Goal: Information Seeking & Learning: Learn about a topic

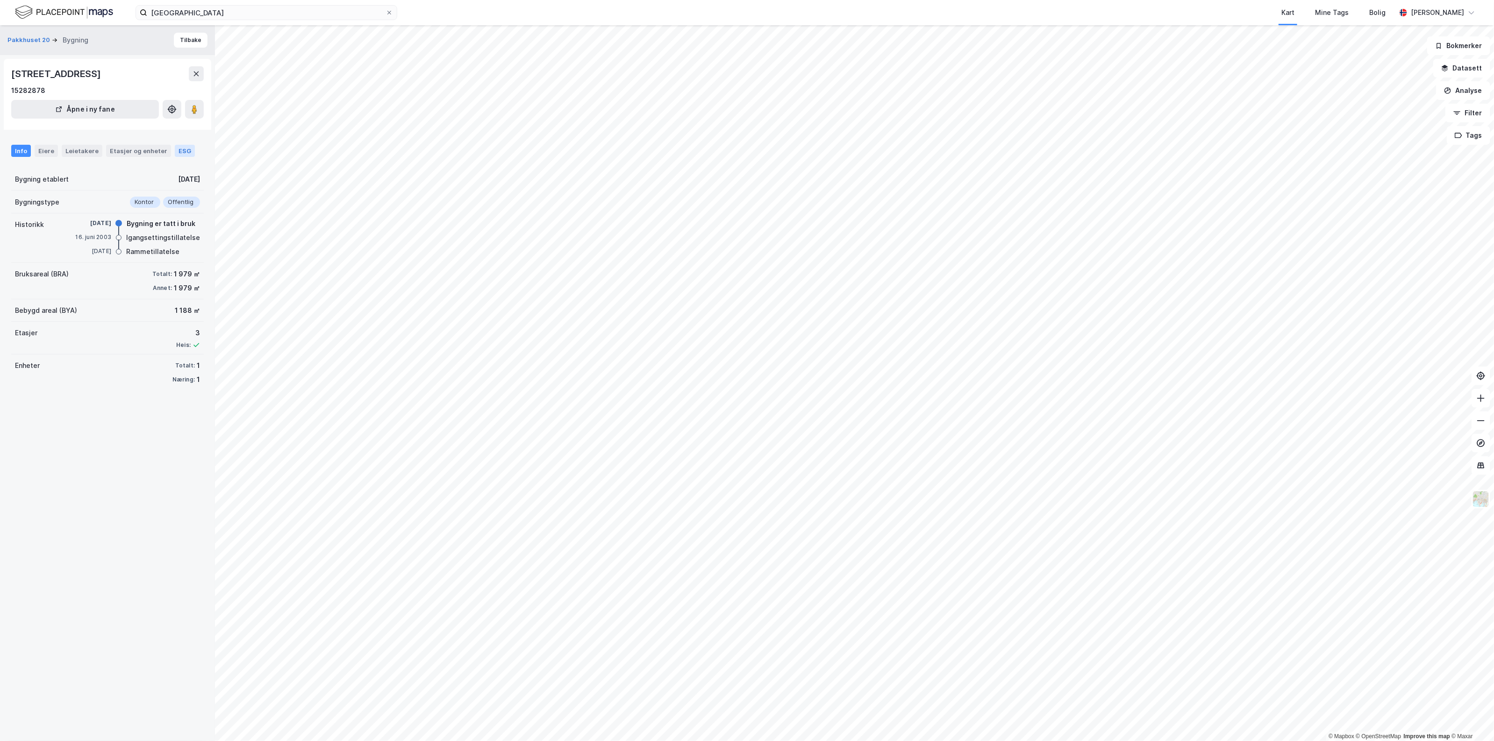
click at [175, 153] on div "ESG" at bounding box center [185, 151] width 20 height 12
